Goal: Navigation & Orientation: Find specific page/section

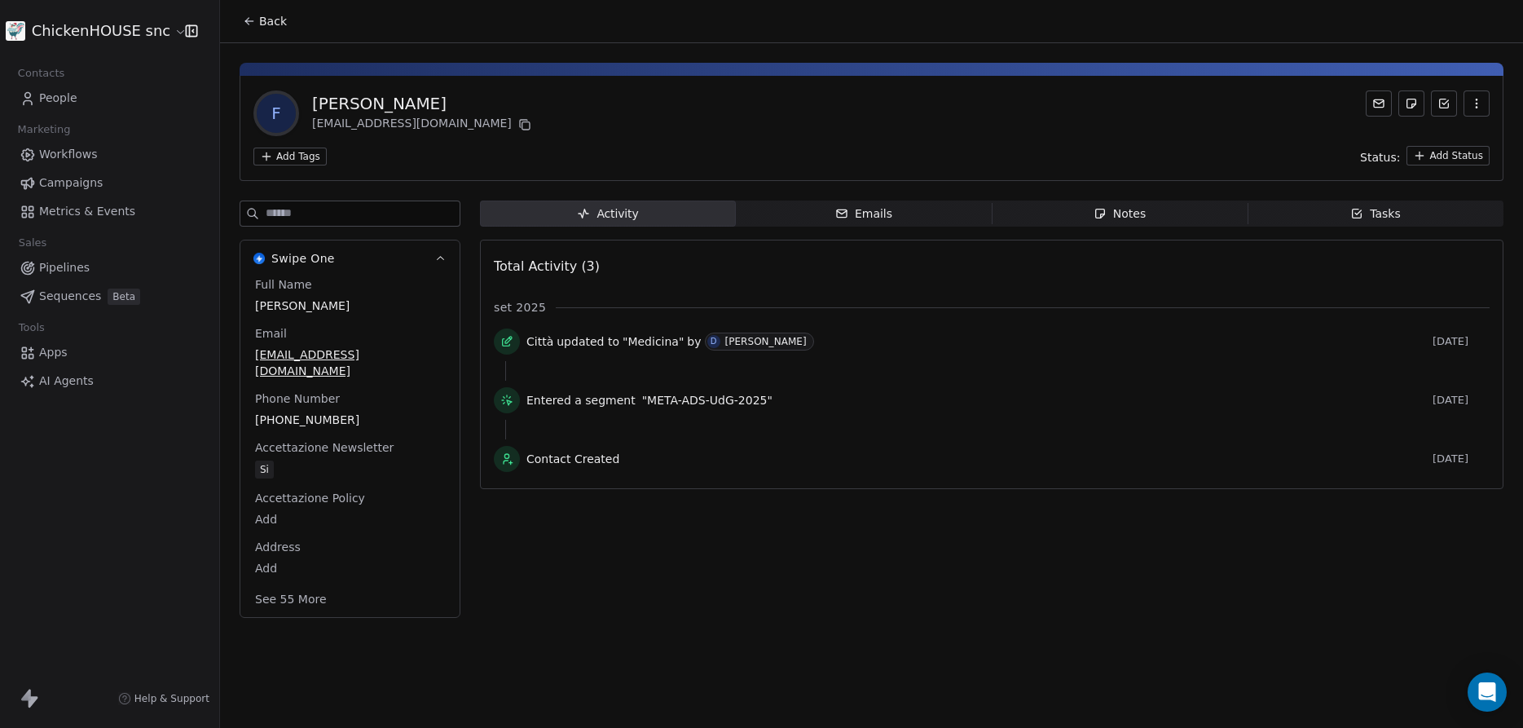
click at [59, 105] on span "People" at bounding box center [58, 98] width 38 height 17
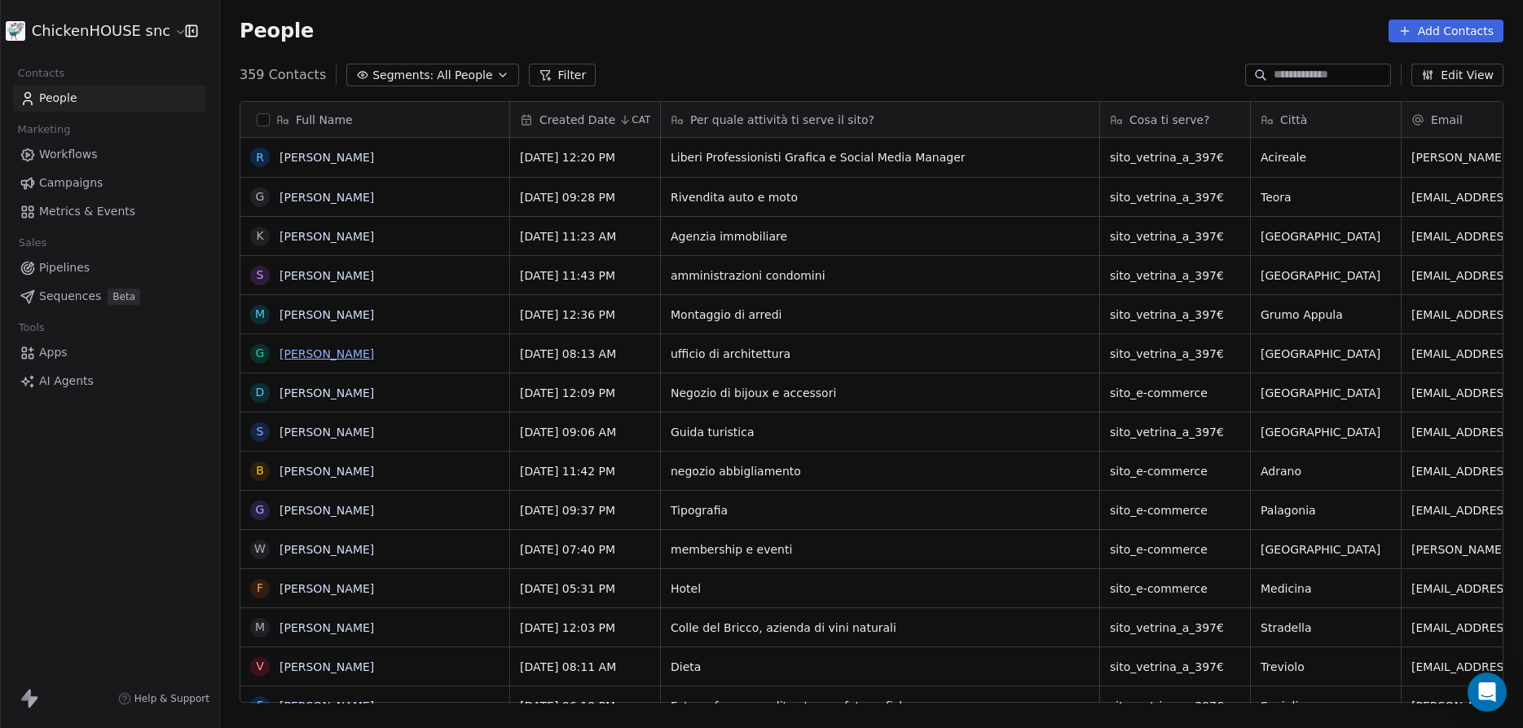
scroll to position [641, 1303]
click at [320, 161] on link "[PERSON_NAME]" at bounding box center [327, 157] width 95 height 13
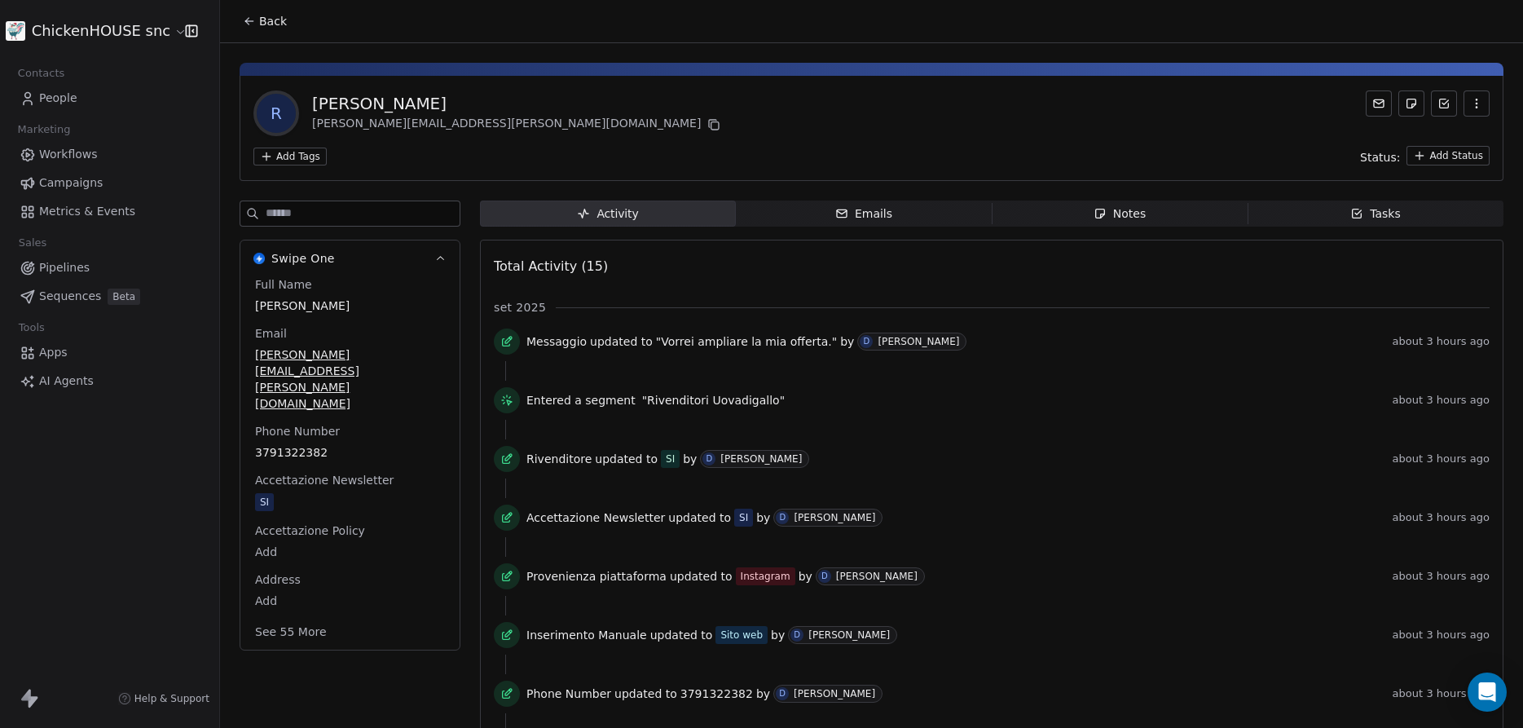
click at [53, 93] on span "People" at bounding box center [58, 98] width 38 height 17
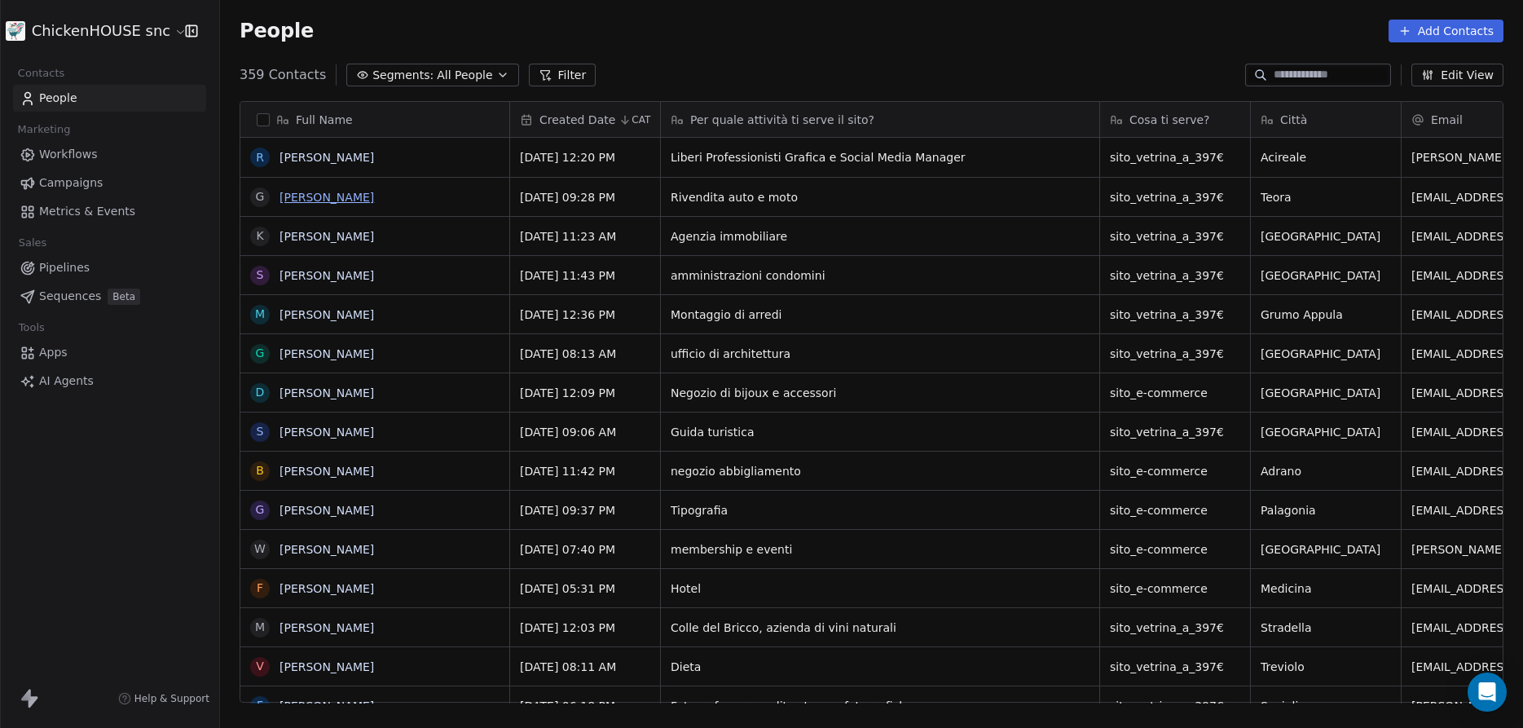
scroll to position [641, 1303]
click at [333, 200] on link "[PERSON_NAME]" at bounding box center [327, 197] width 95 height 13
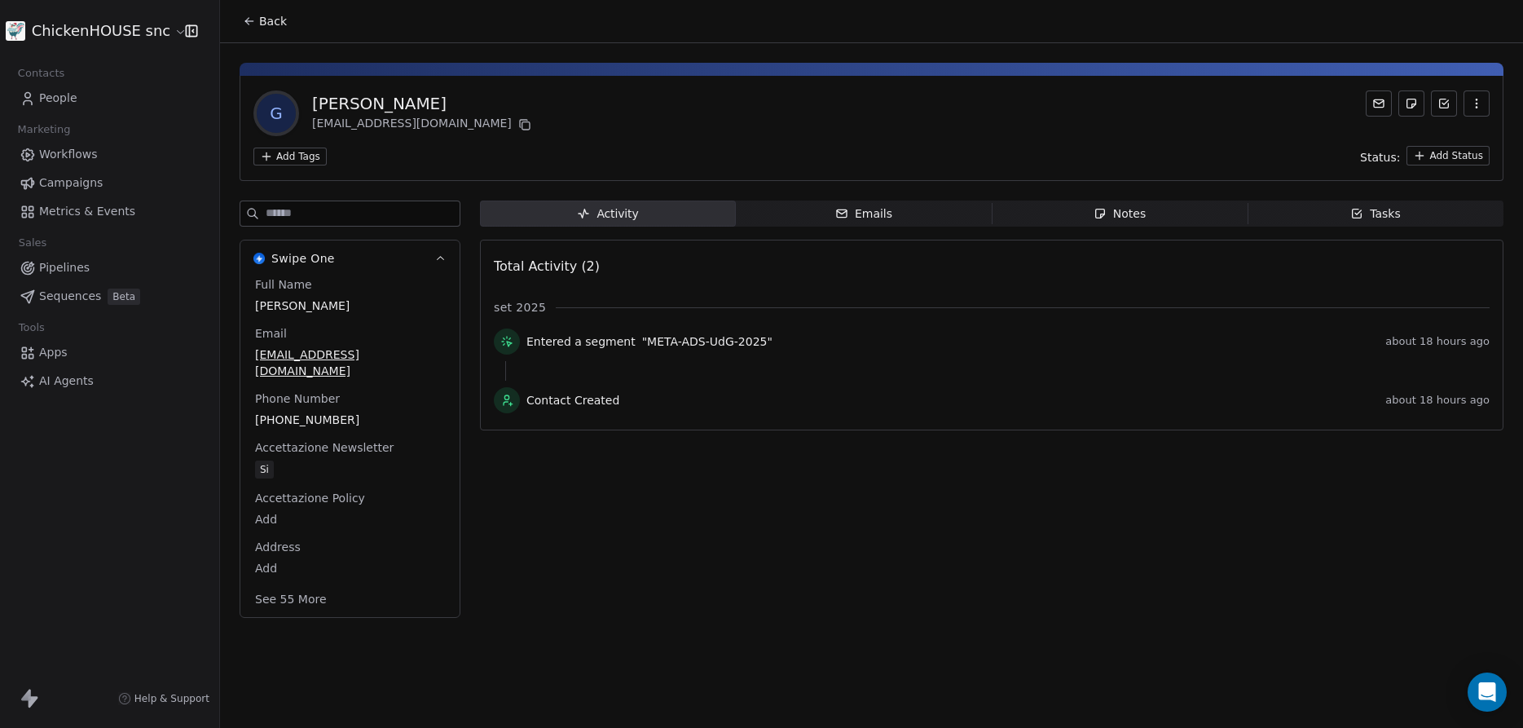
click at [59, 102] on span "People" at bounding box center [58, 98] width 38 height 17
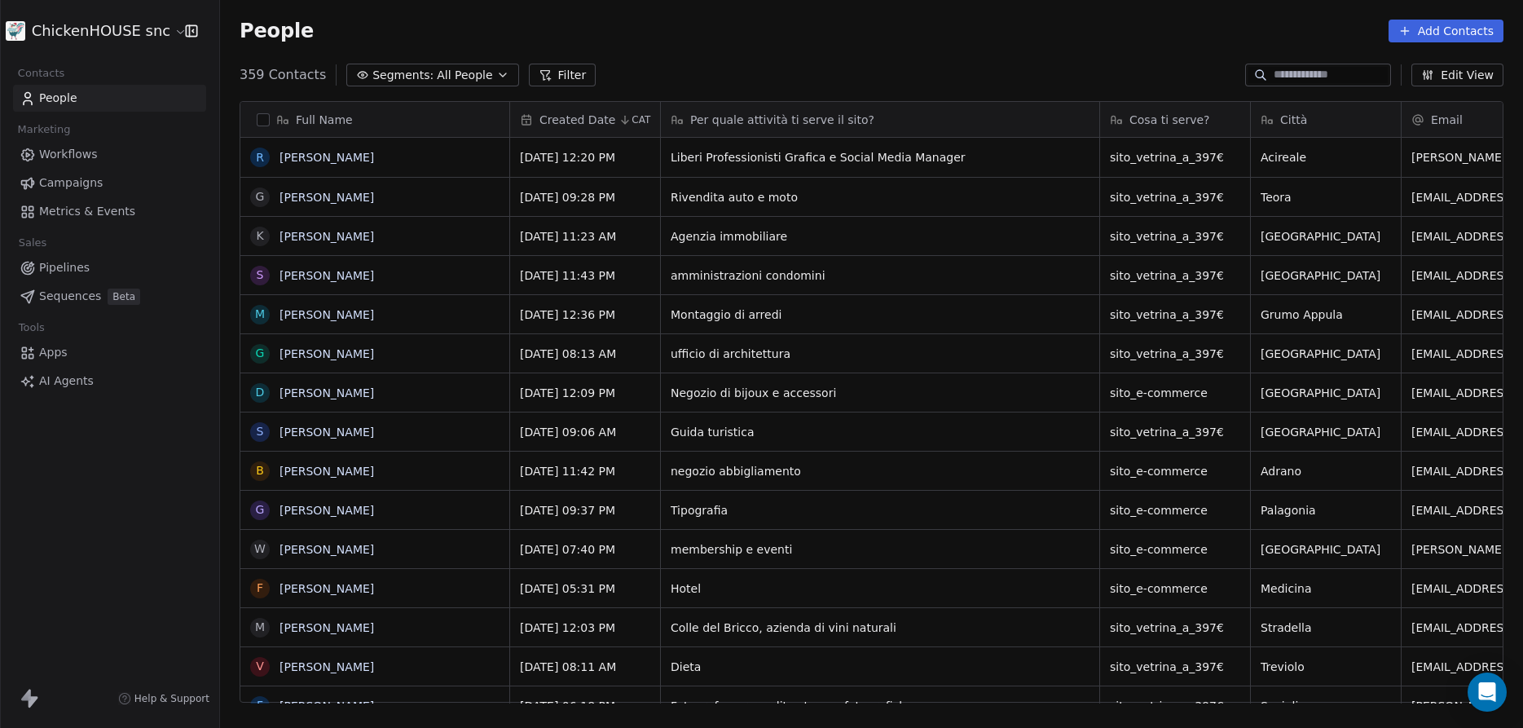
scroll to position [641, 1303]
click at [310, 547] on link "[PERSON_NAME]" at bounding box center [327, 549] width 95 height 13
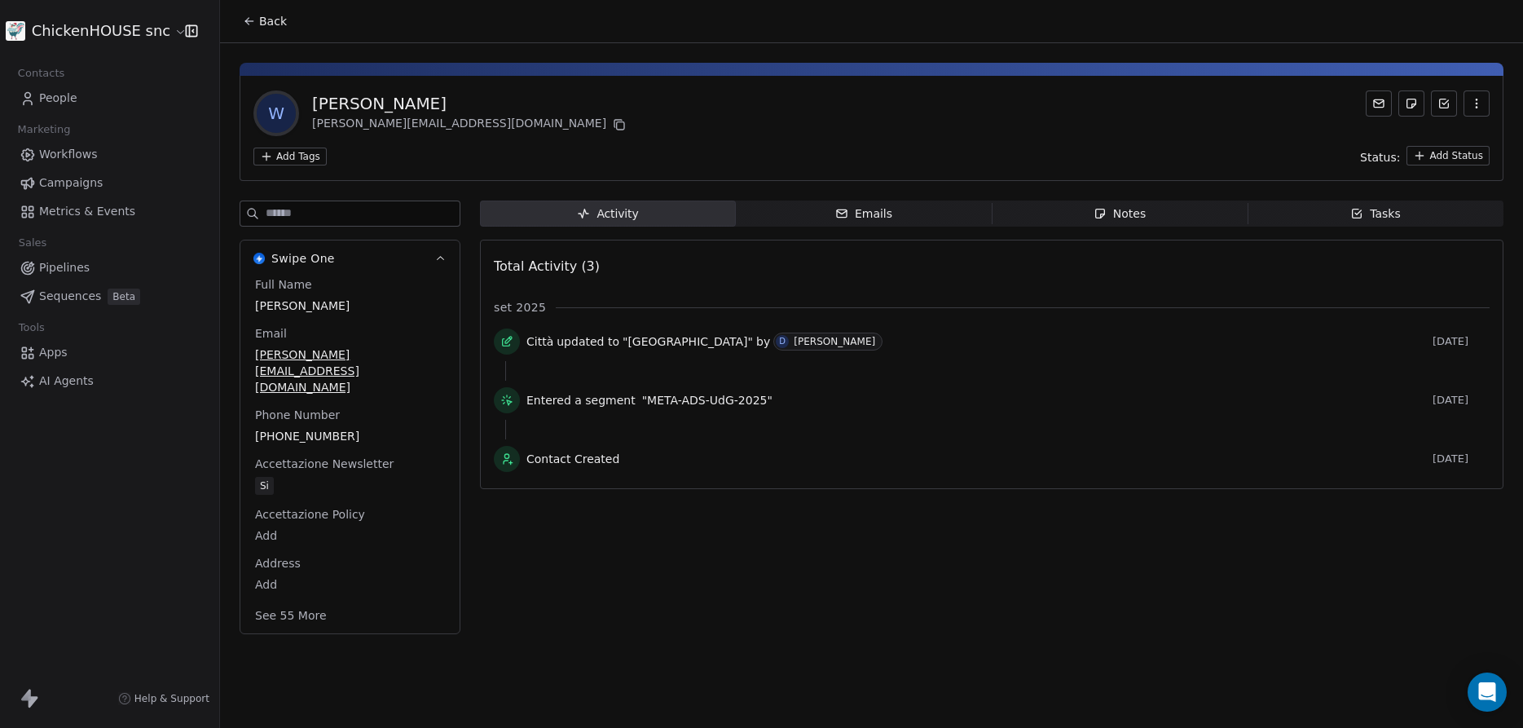
click at [60, 95] on span "People" at bounding box center [58, 98] width 38 height 17
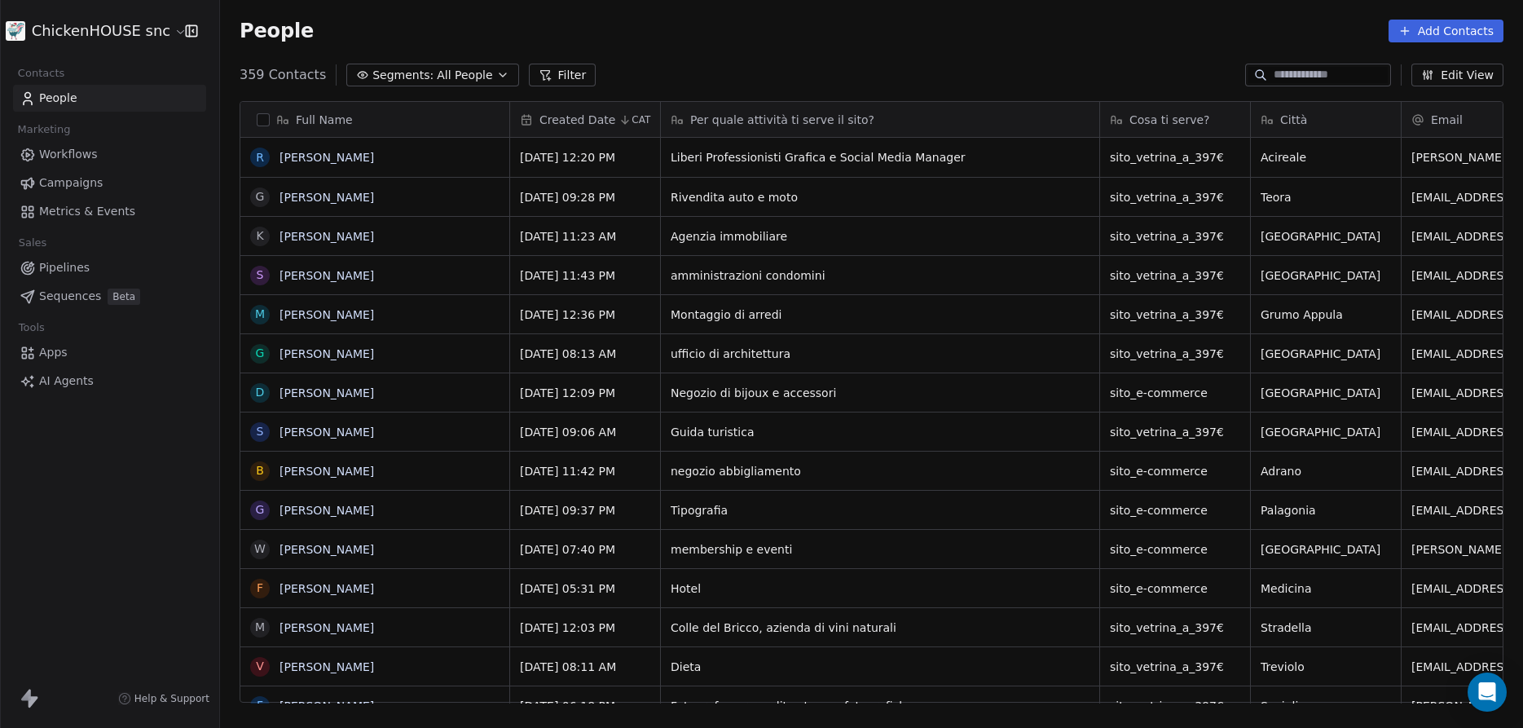
scroll to position [641, 1303]
